Goal: Check status

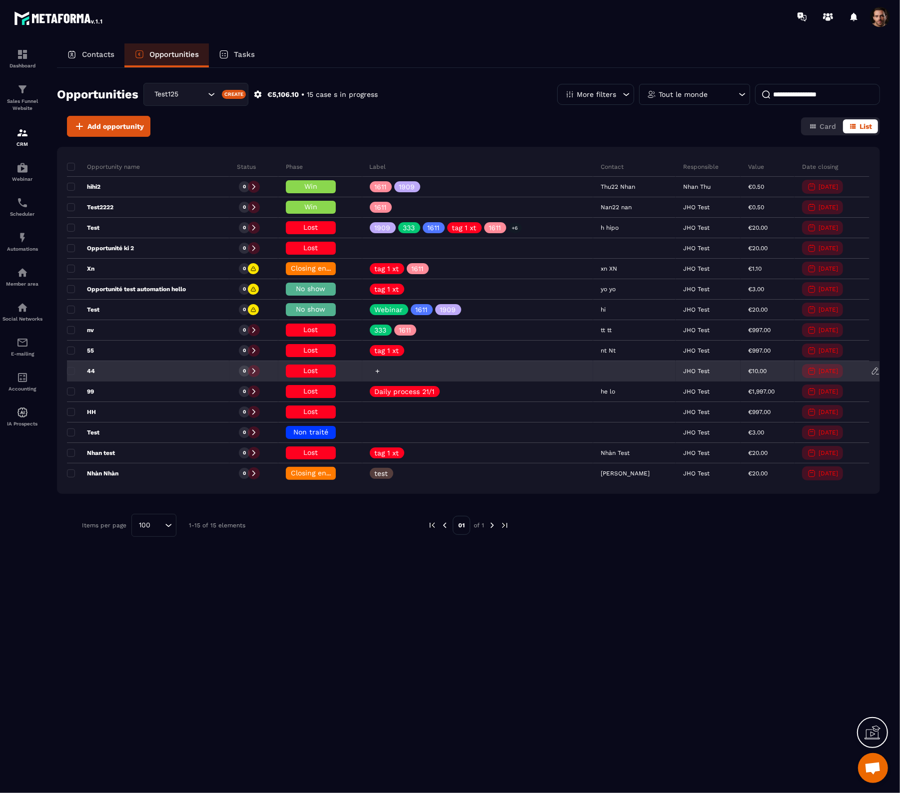
click at [377, 371] on icon at bounding box center [377, 371] width 6 height 6
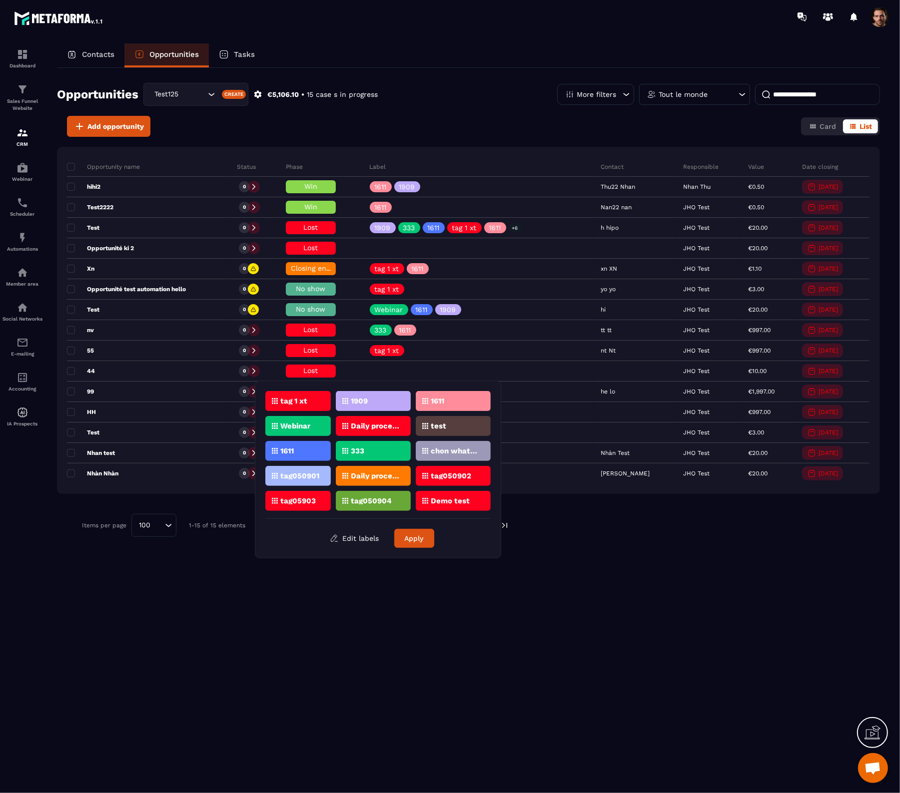
click at [368, 400] on div "1909" at bounding box center [373, 401] width 75 height 20
click at [416, 539] on button "Apply" at bounding box center [414, 538] width 40 height 19
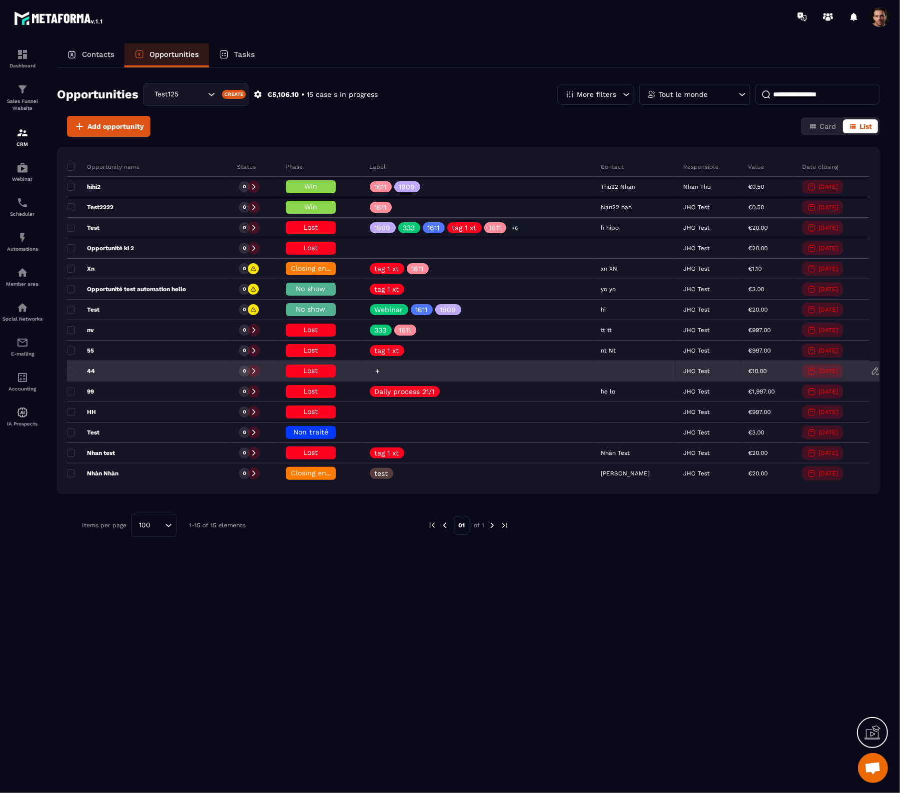
click at [380, 370] on icon at bounding box center [377, 371] width 6 height 6
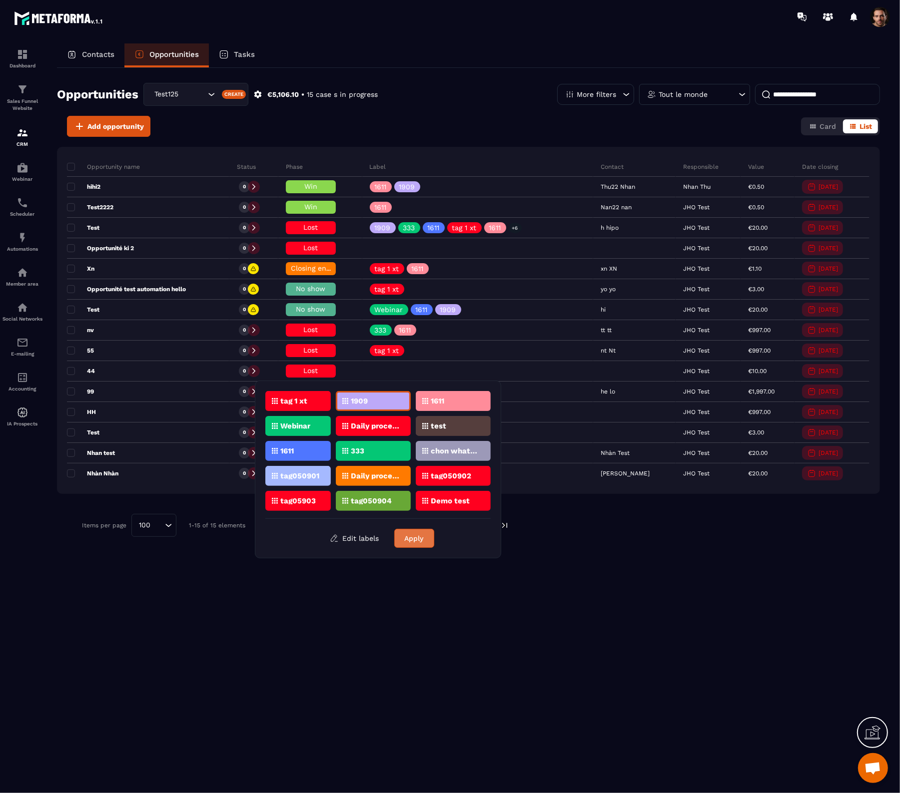
click at [410, 540] on button "Apply" at bounding box center [414, 538] width 40 height 19
